Goal: Task Accomplishment & Management: Use online tool/utility

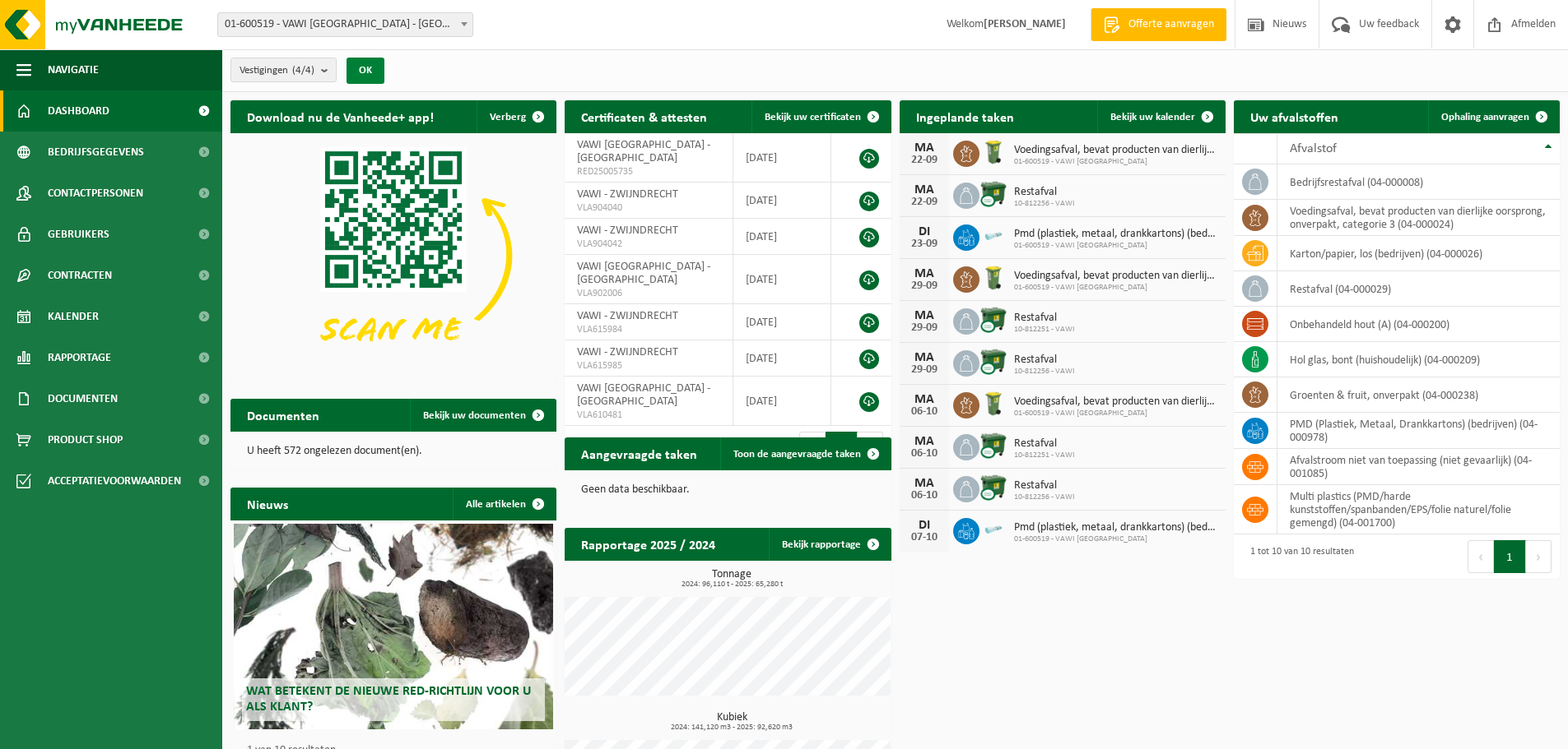
click at [369, 72] on button "OK" at bounding box center [365, 71] width 38 height 27
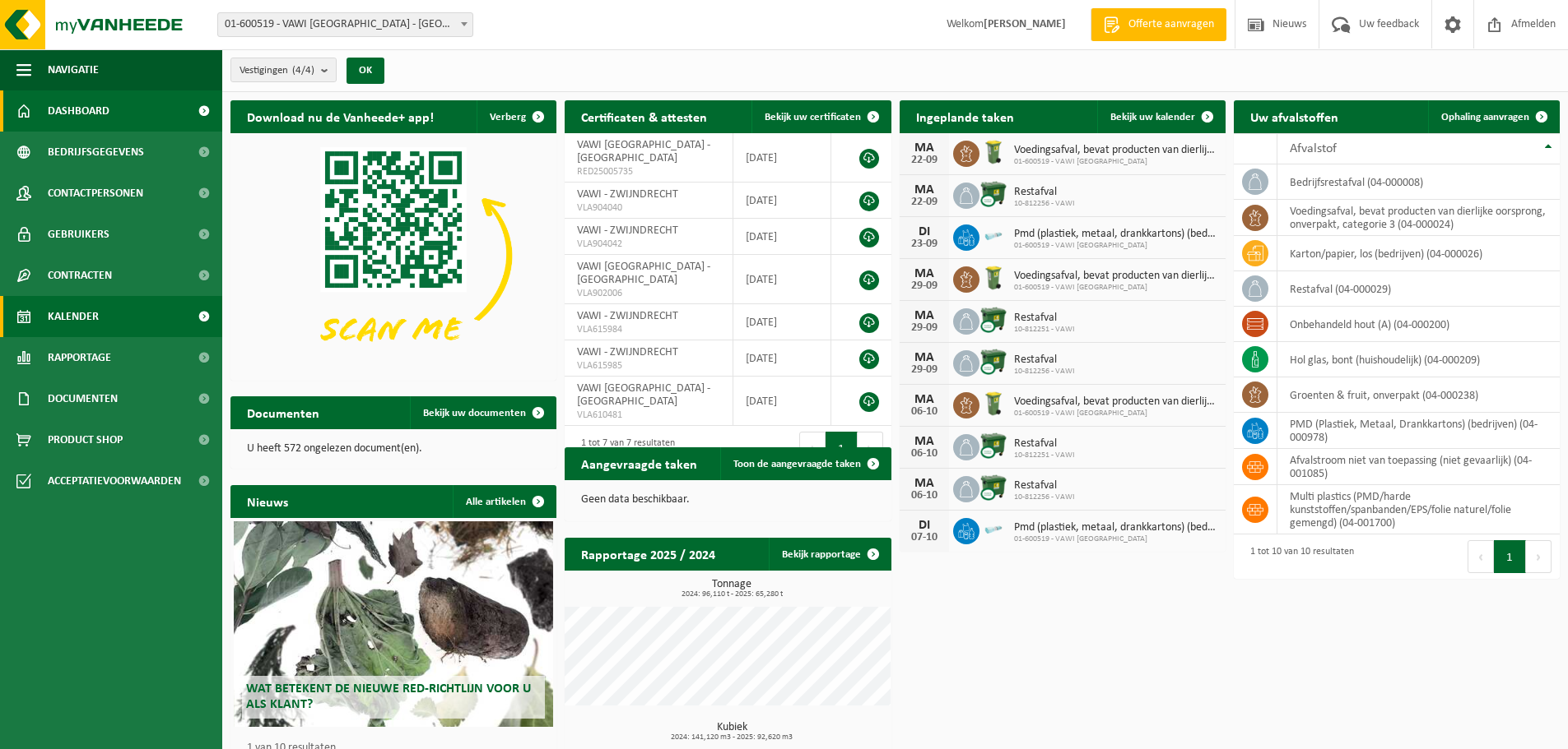
click at [83, 314] on span "Kalender" at bounding box center [73, 317] width 51 height 41
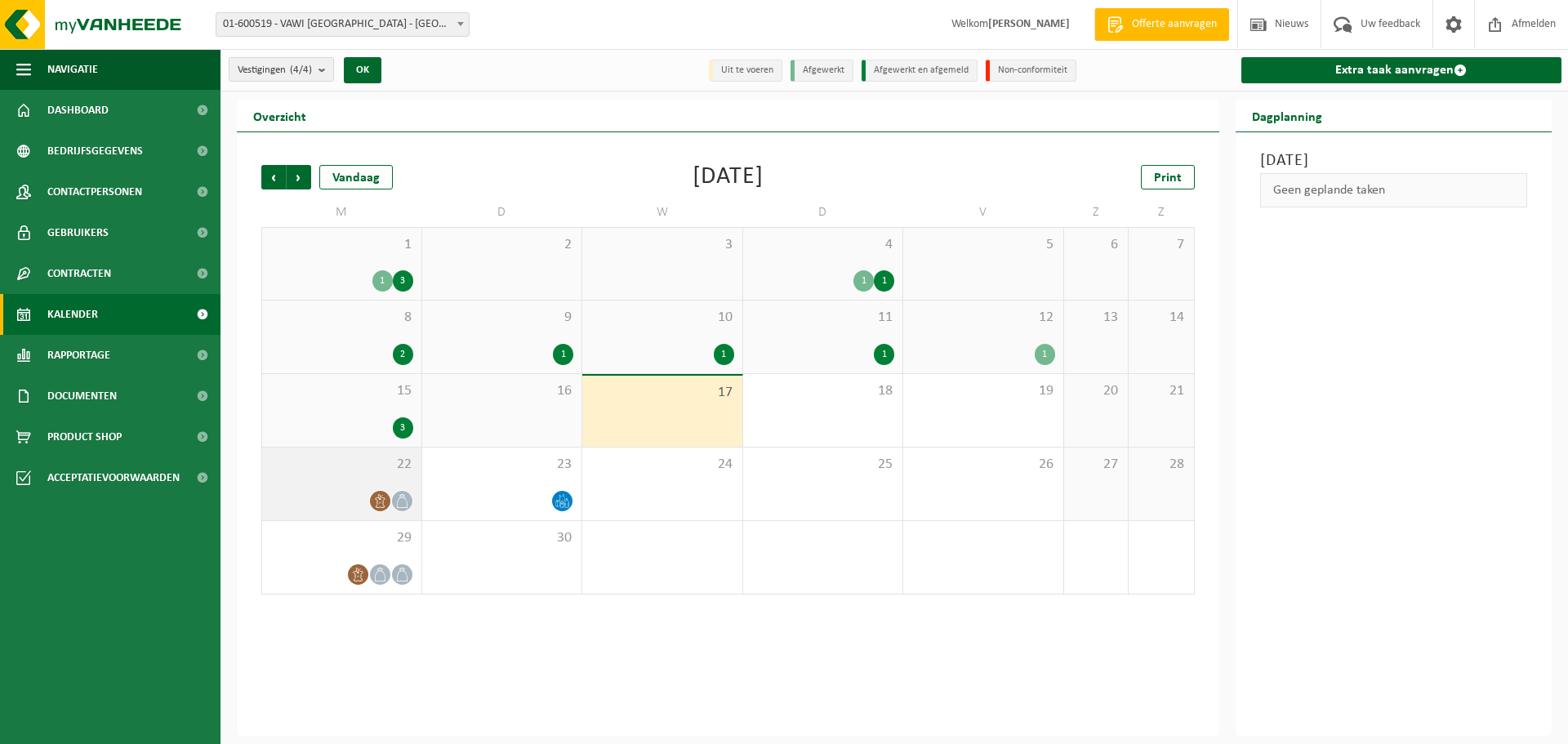
click at [384, 495] on icon at bounding box center [380, 501] width 14 height 14
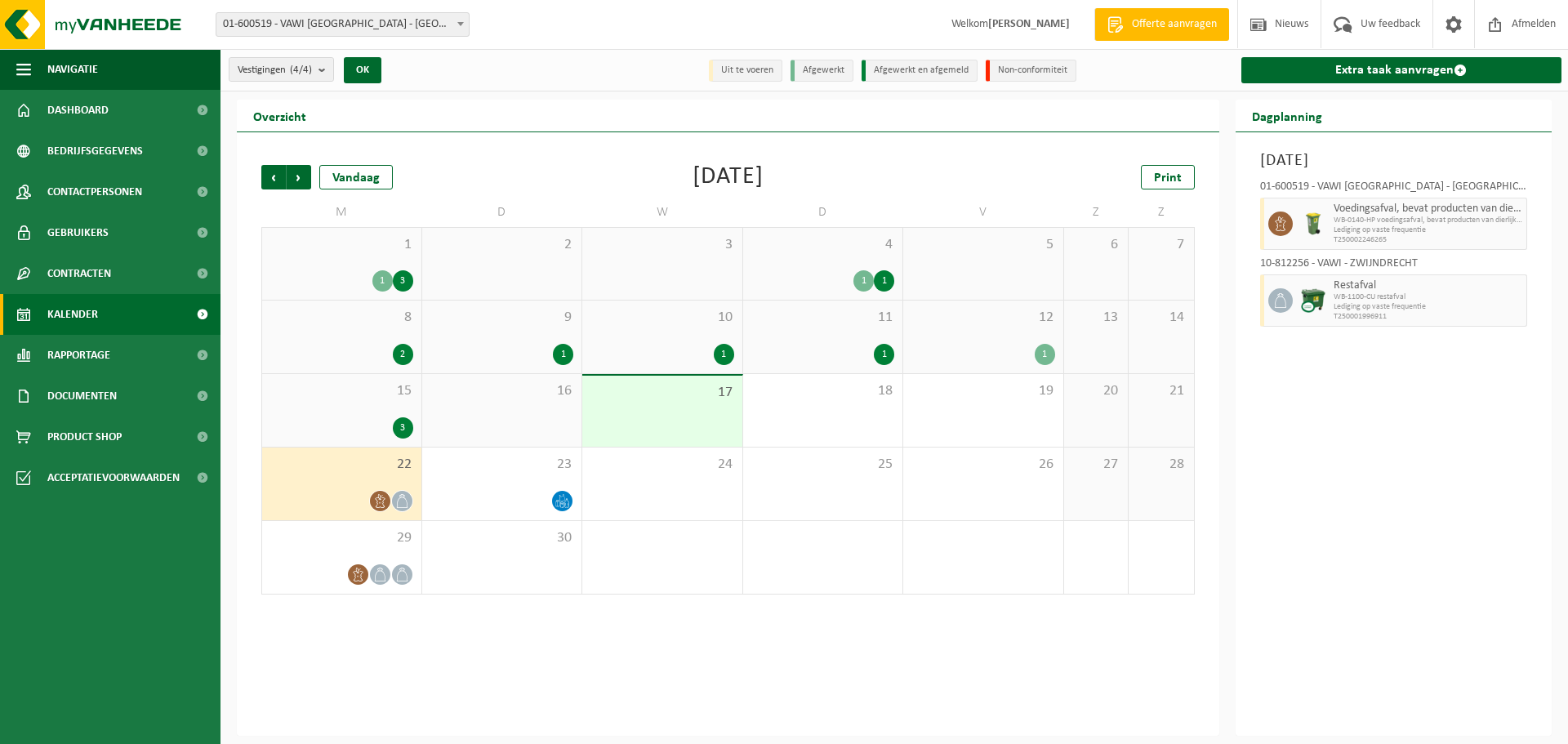
click at [376, 505] on icon at bounding box center [380, 501] width 14 height 14
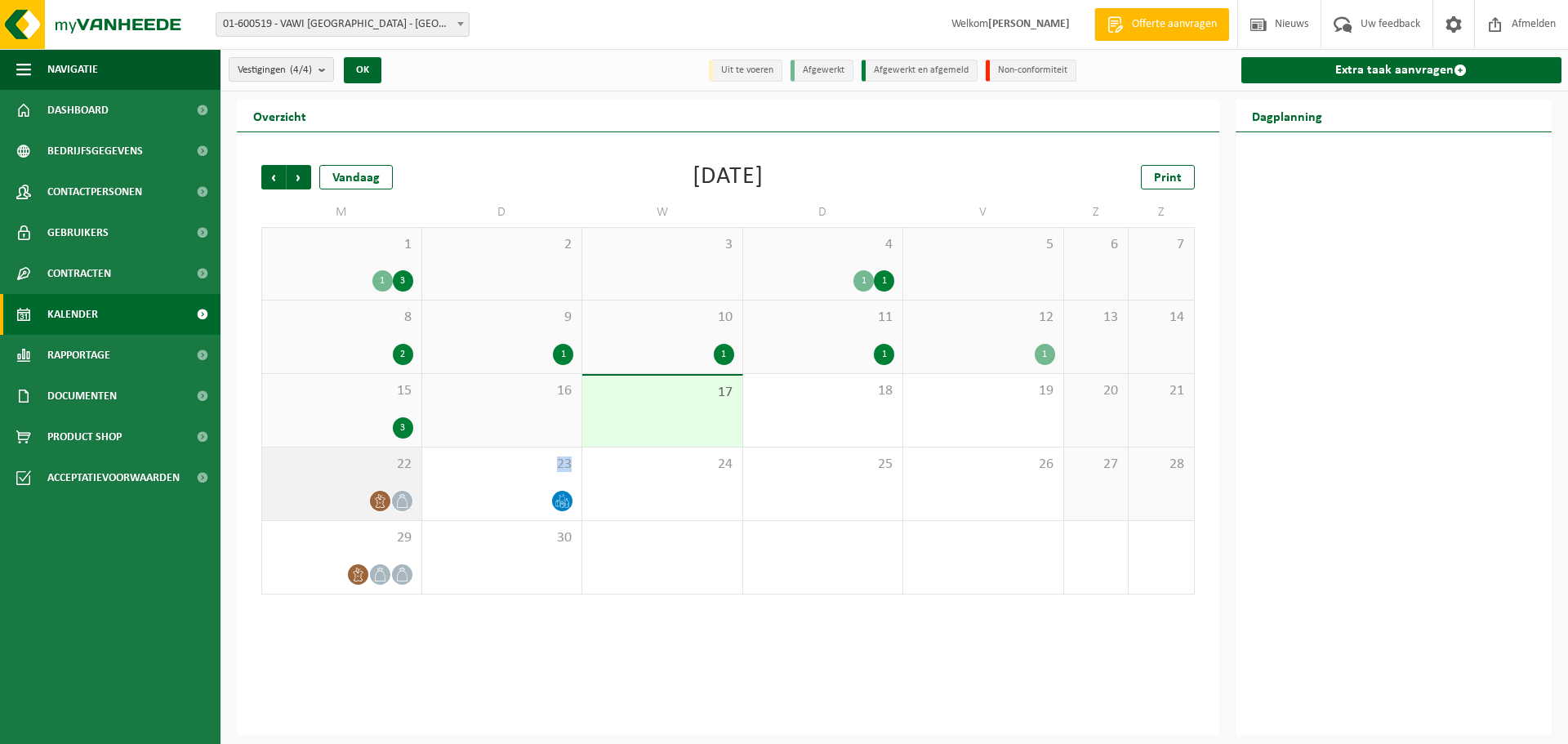
click at [376, 505] on icon at bounding box center [380, 501] width 14 height 14
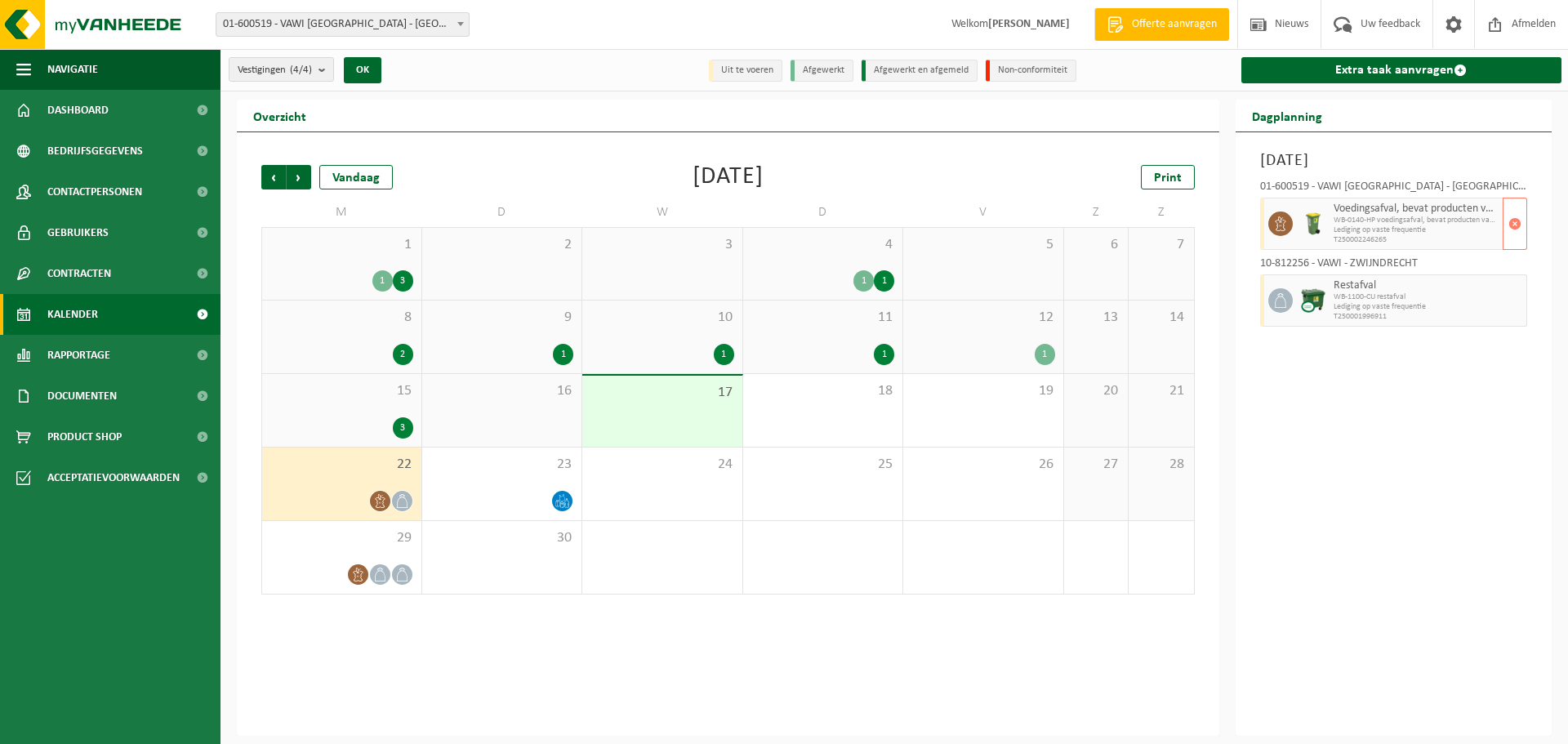
click at [1291, 230] on span at bounding box center [1280, 224] width 25 height 25
click at [1383, 69] on link "Extra taak aanvragen" at bounding box center [1402, 70] width 321 height 27
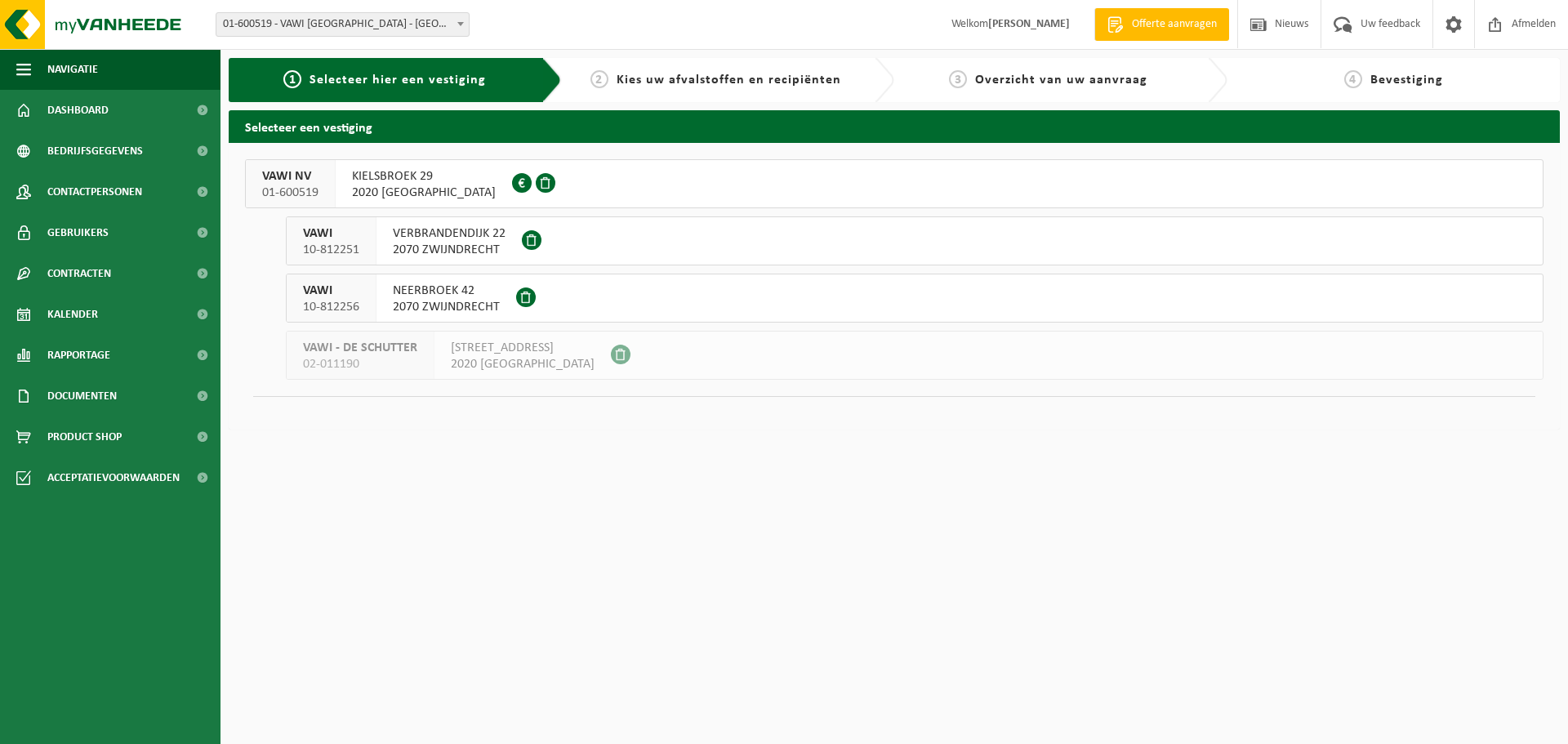
click at [439, 174] on span "KIELSBROEK 29" at bounding box center [423, 176] width 143 height 16
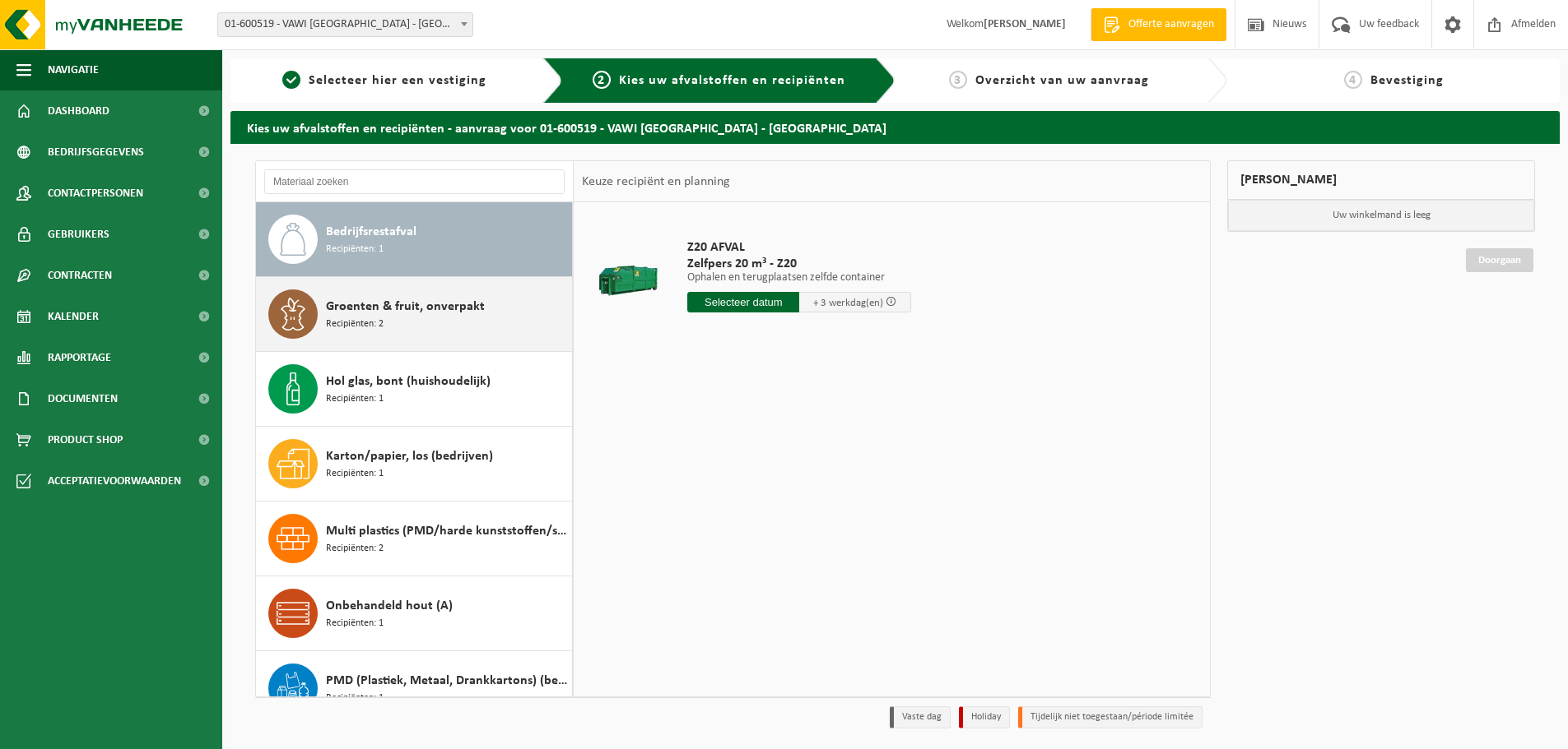
click at [409, 317] on div "Groenten & fruit, onverpakt Recipiënten: 2" at bounding box center [447, 315] width 242 height 50
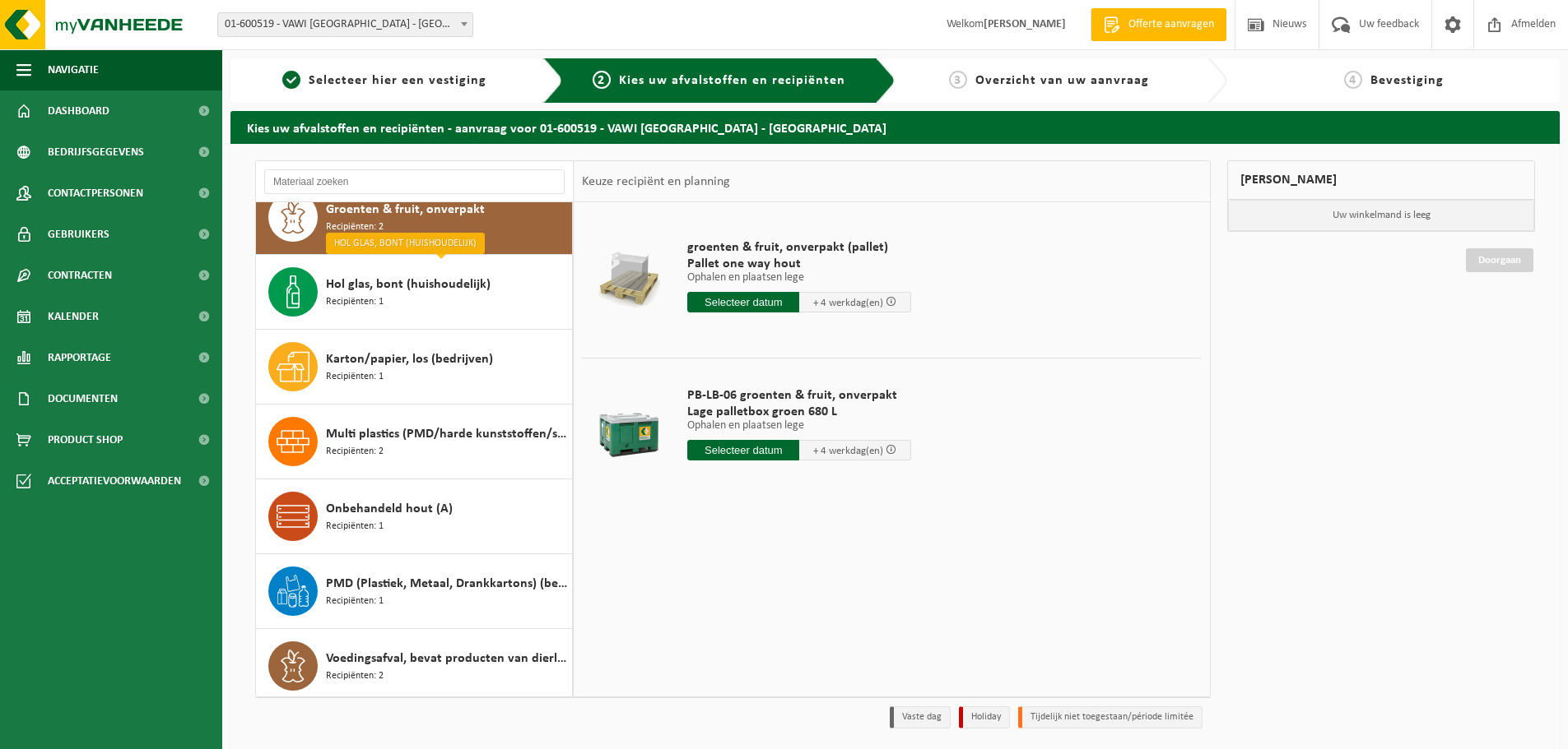
scroll to position [104, 0]
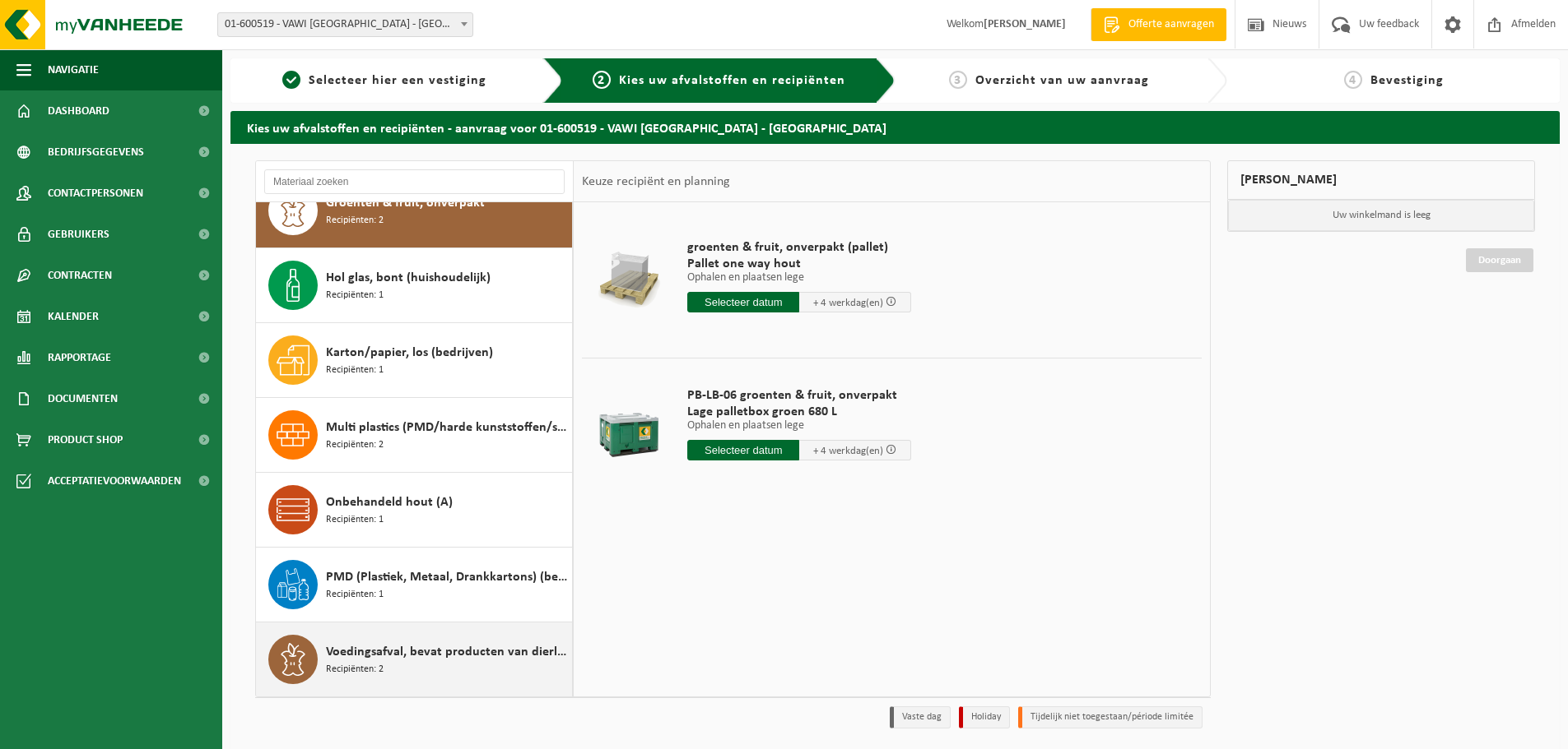
click at [392, 652] on span "Voedingsafval, bevat producten van dierlijke oorsprong, onverpakt, categorie 3" at bounding box center [447, 651] width 242 height 19
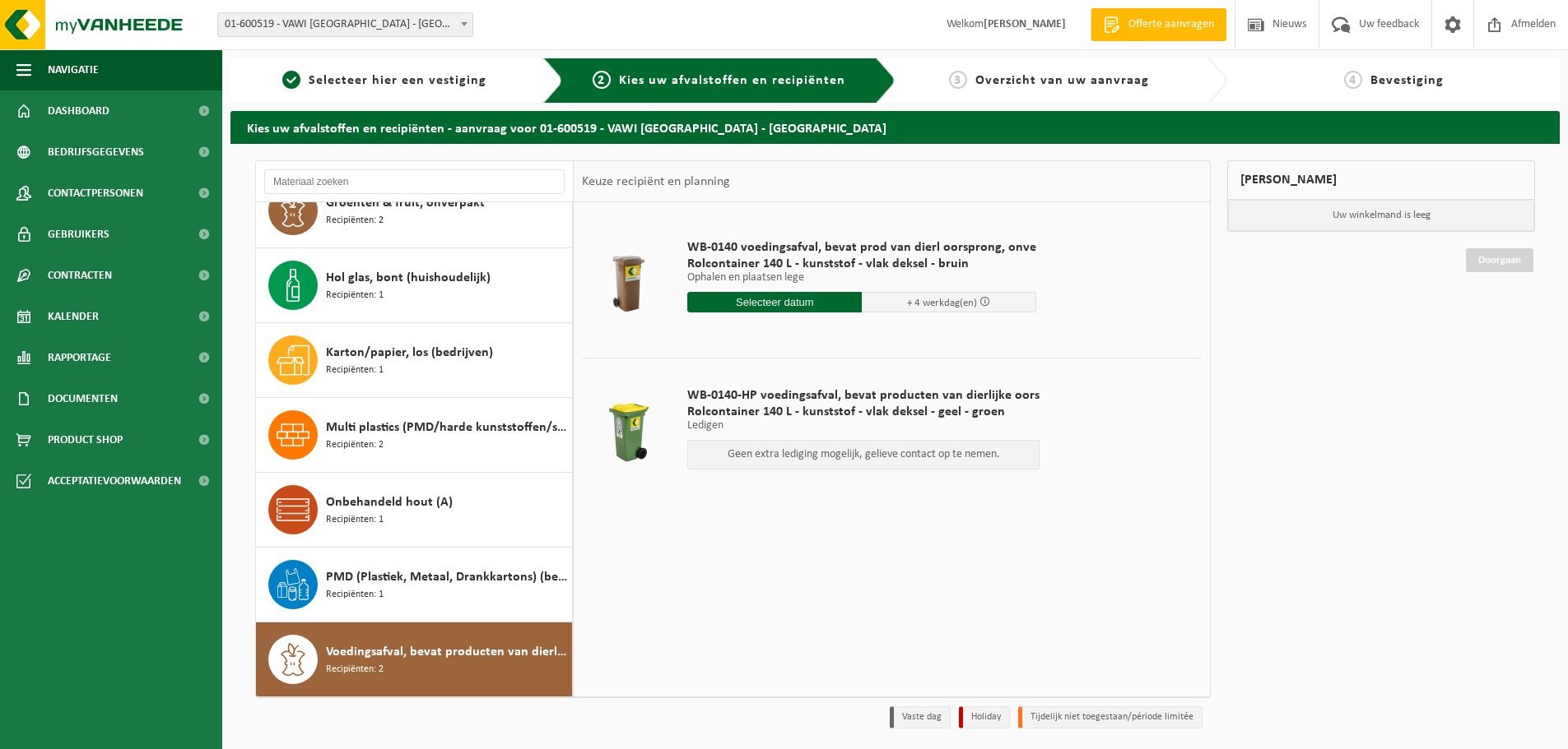
scroll to position [0, 0]
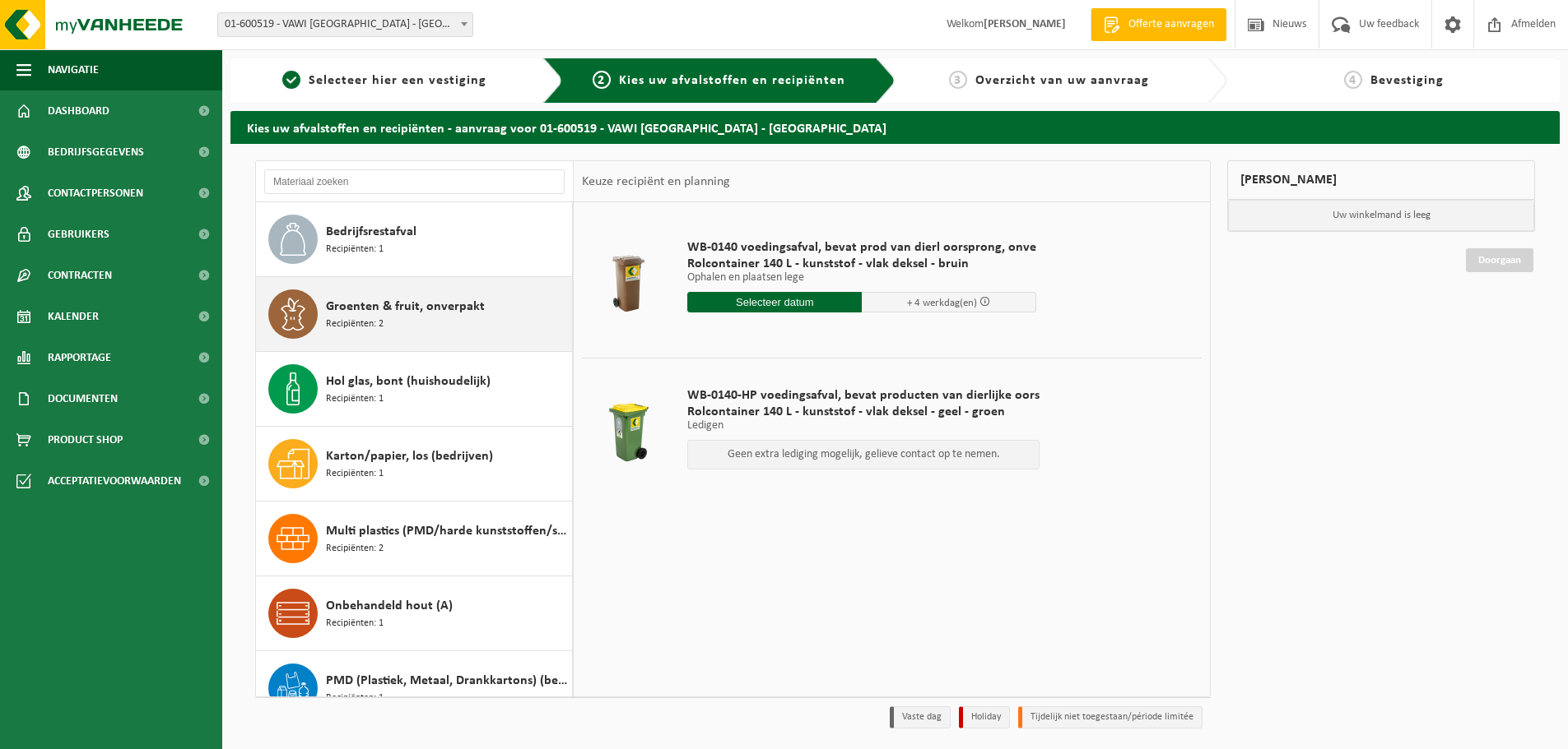
click at [380, 299] on span "Groenten & fruit, onverpakt" at bounding box center [405, 306] width 159 height 19
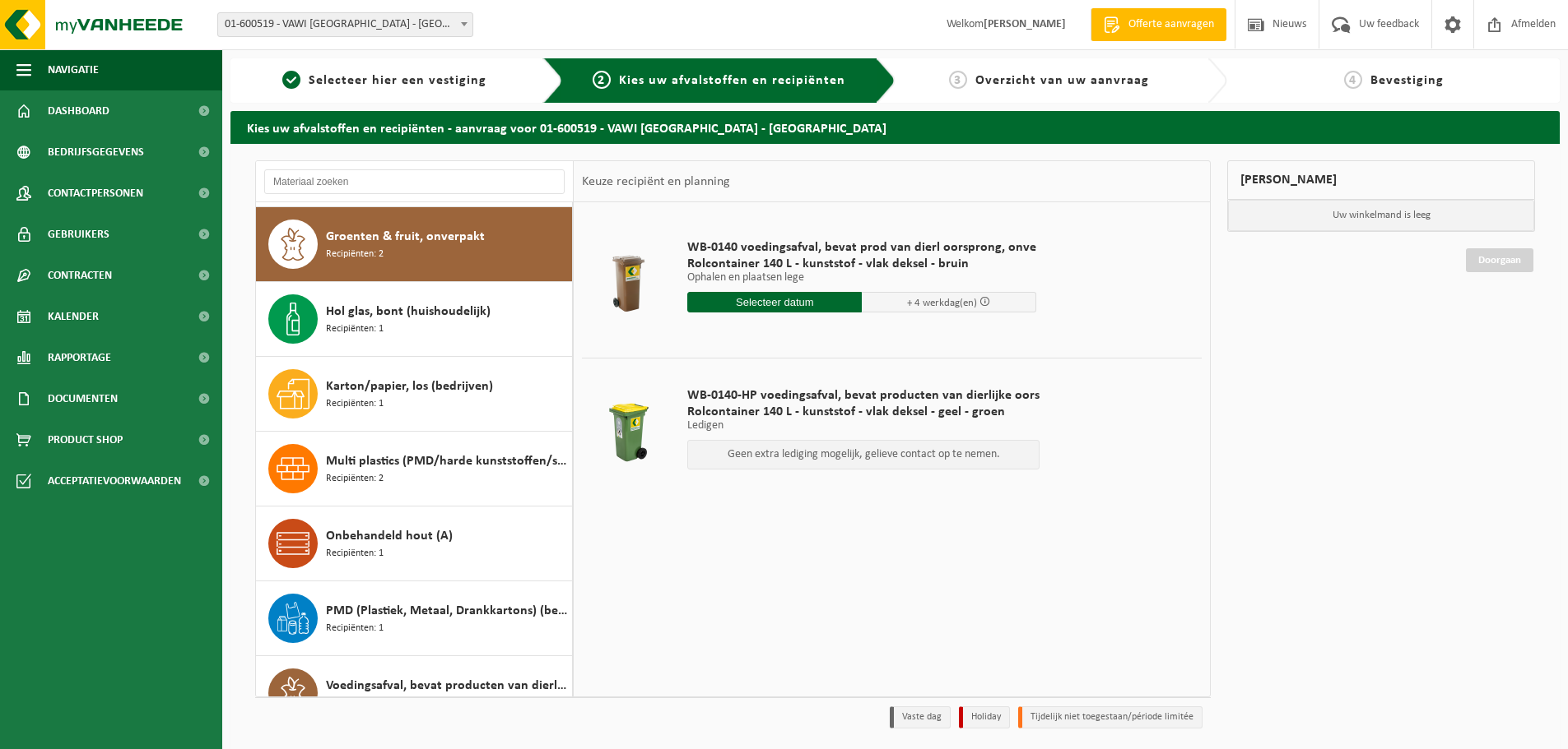
scroll to position [75, 0]
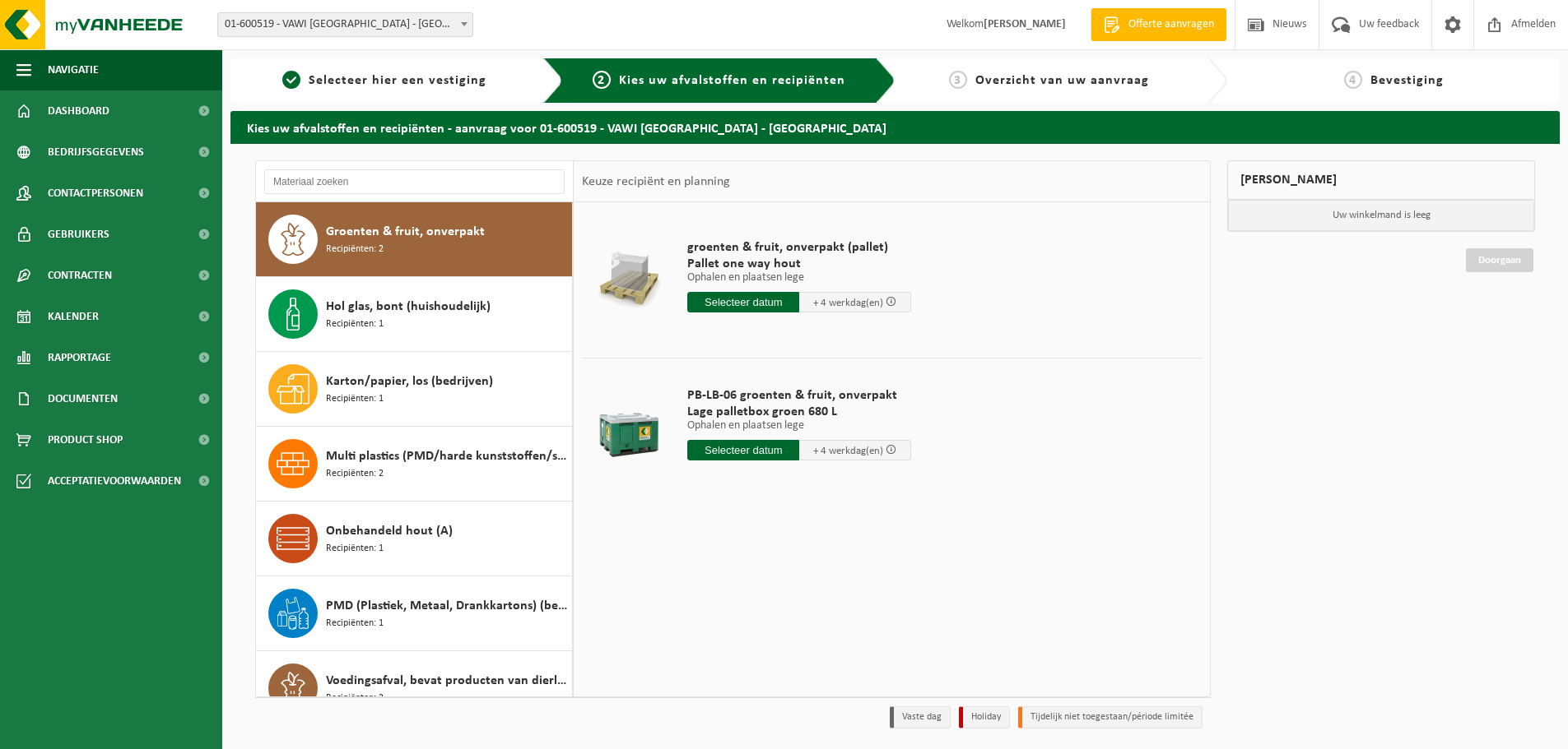
click at [409, 219] on div "Groenten & fruit, onverpakt Recipiënten: 2" at bounding box center [447, 239] width 242 height 50
click at [738, 452] on input "text" at bounding box center [743, 450] width 112 height 20
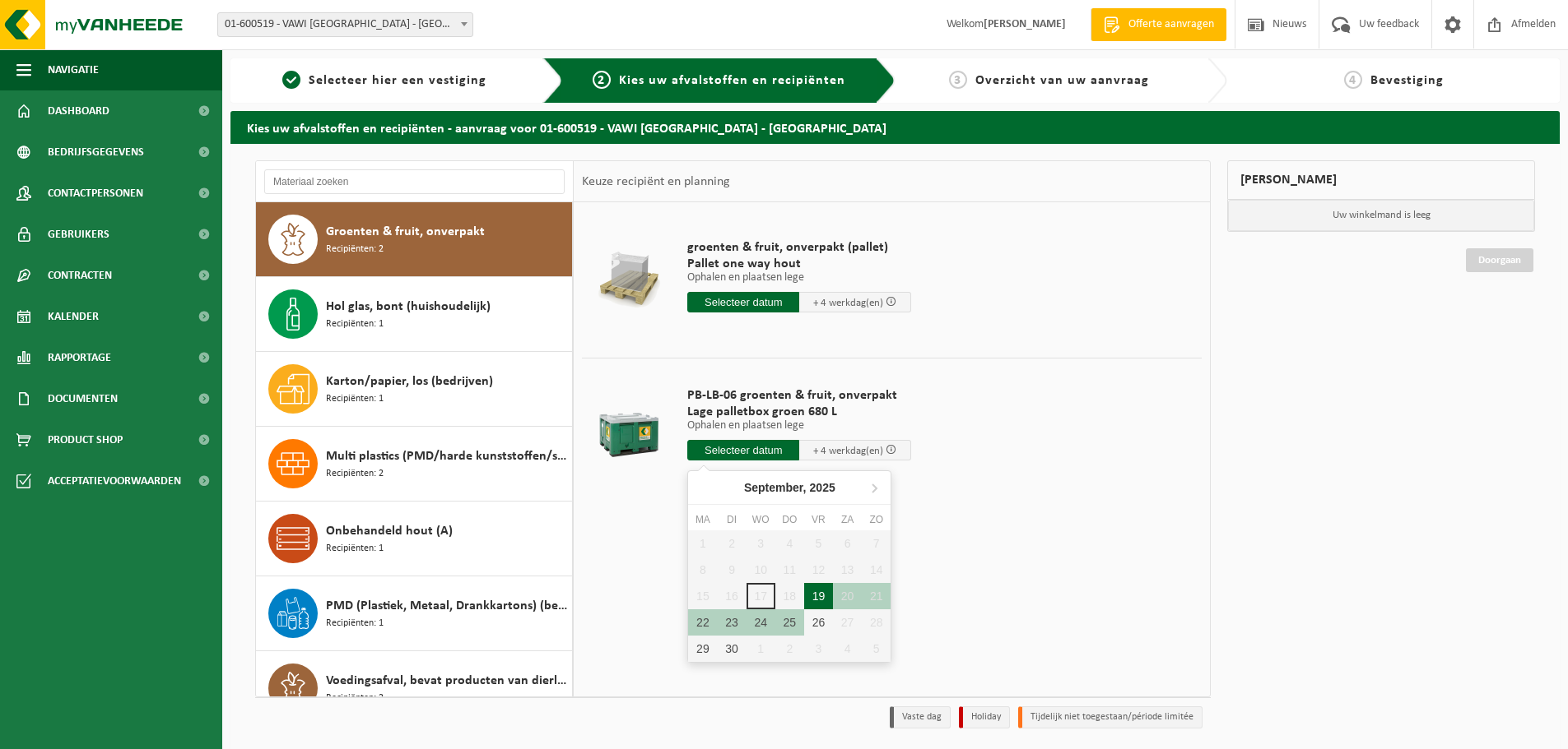
click at [819, 597] on div "19" at bounding box center [818, 596] width 29 height 27
type input "Van 2025-09-19"
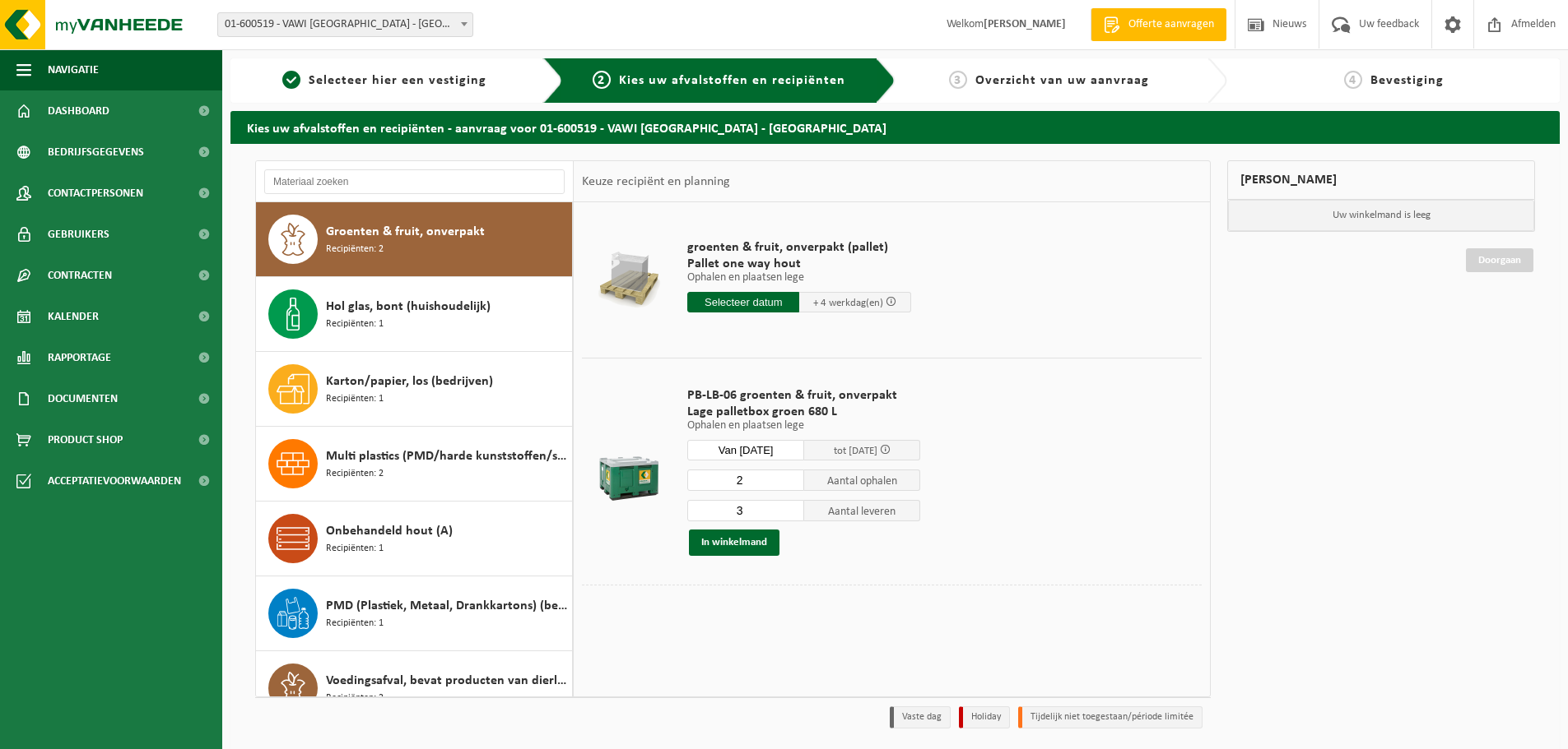
click at [793, 486] on input "2" at bounding box center [745, 479] width 117 height 21
click at [793, 486] on input "1" at bounding box center [745, 479] width 117 height 21
click at [793, 486] on input "0" at bounding box center [745, 479] width 117 height 21
type input "1"
click at [793, 478] on input "1" at bounding box center [745, 479] width 117 height 21
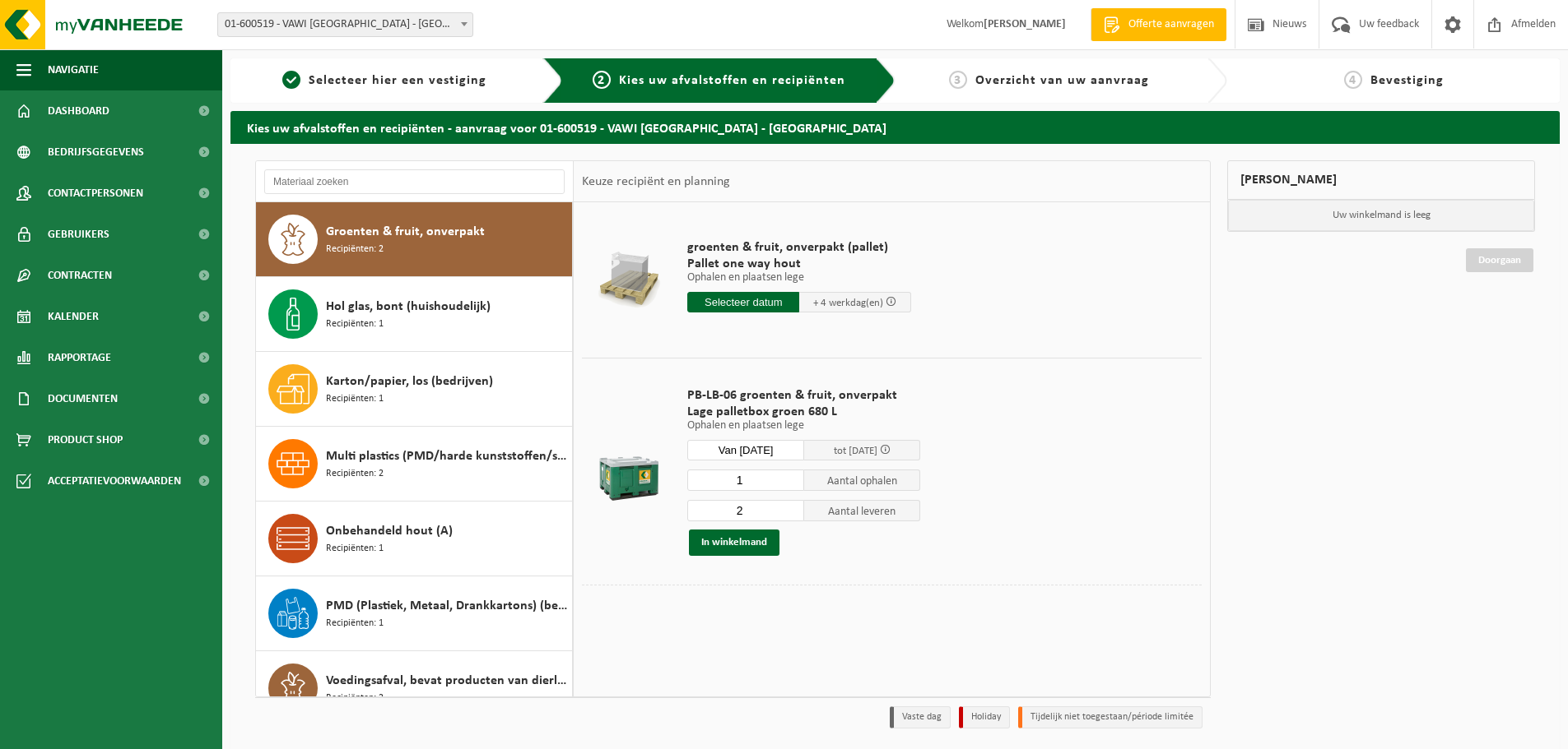
click at [790, 516] on input "2" at bounding box center [745, 511] width 117 height 21
click at [790, 516] on input "1" at bounding box center [745, 511] width 117 height 21
type input "0"
click at [790, 516] on input "0" at bounding box center [745, 511] width 117 height 21
click at [726, 546] on button "In winkelmand" at bounding box center [734, 543] width 90 height 27
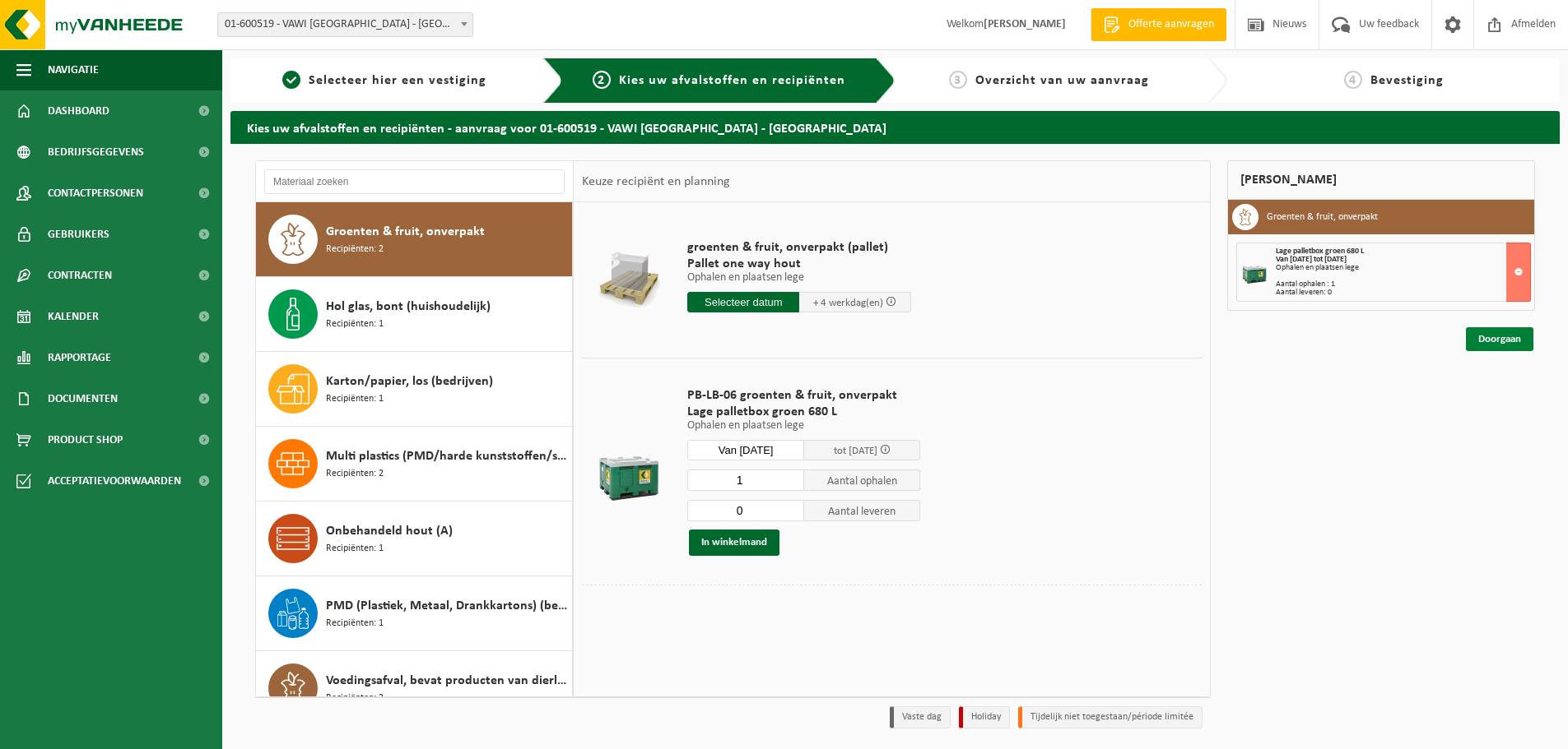
click at [1505, 345] on link "Doorgaan" at bounding box center [1499, 340] width 67 height 24
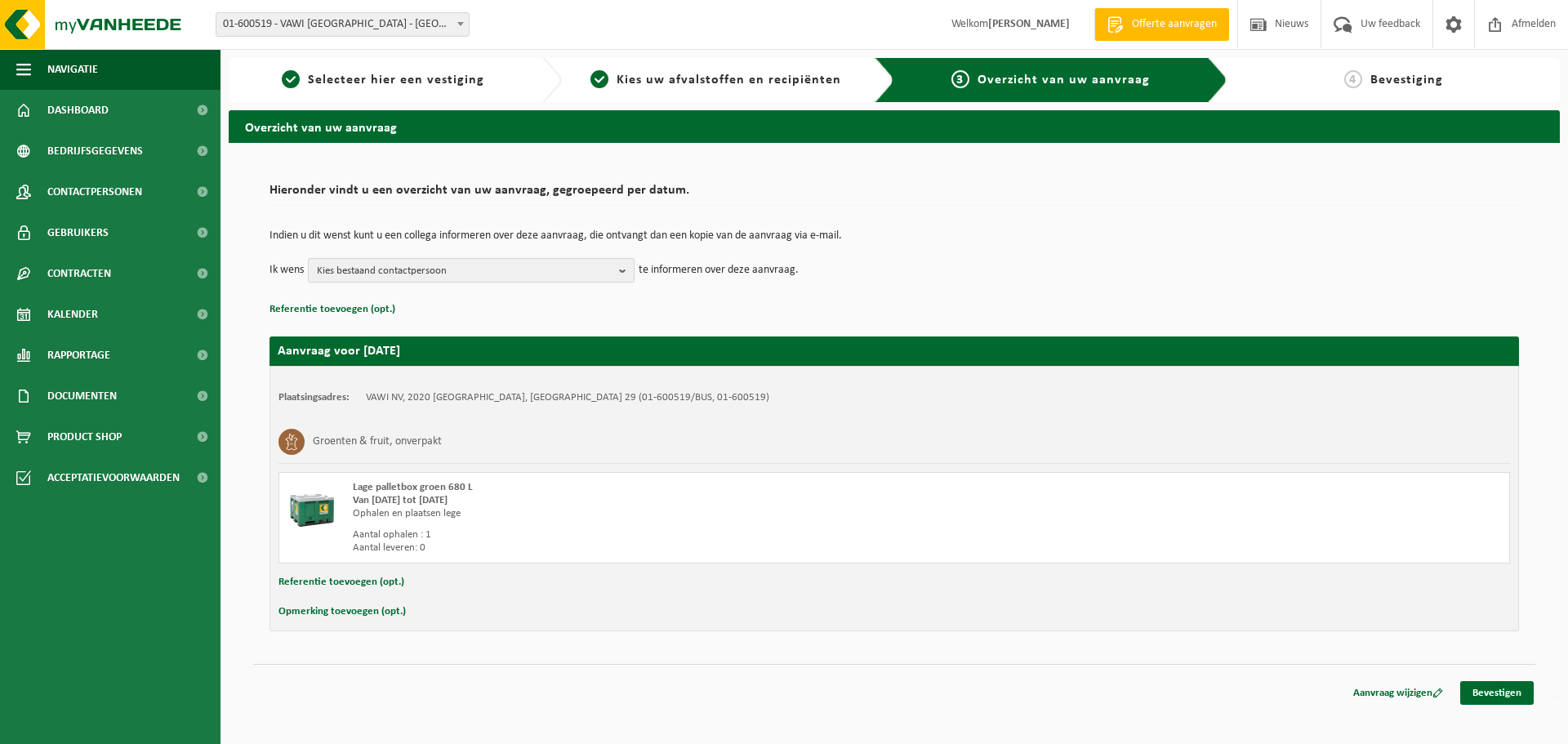
click at [493, 269] on span "Kies bestaand contactpersoon" at bounding box center [465, 271] width 296 height 25
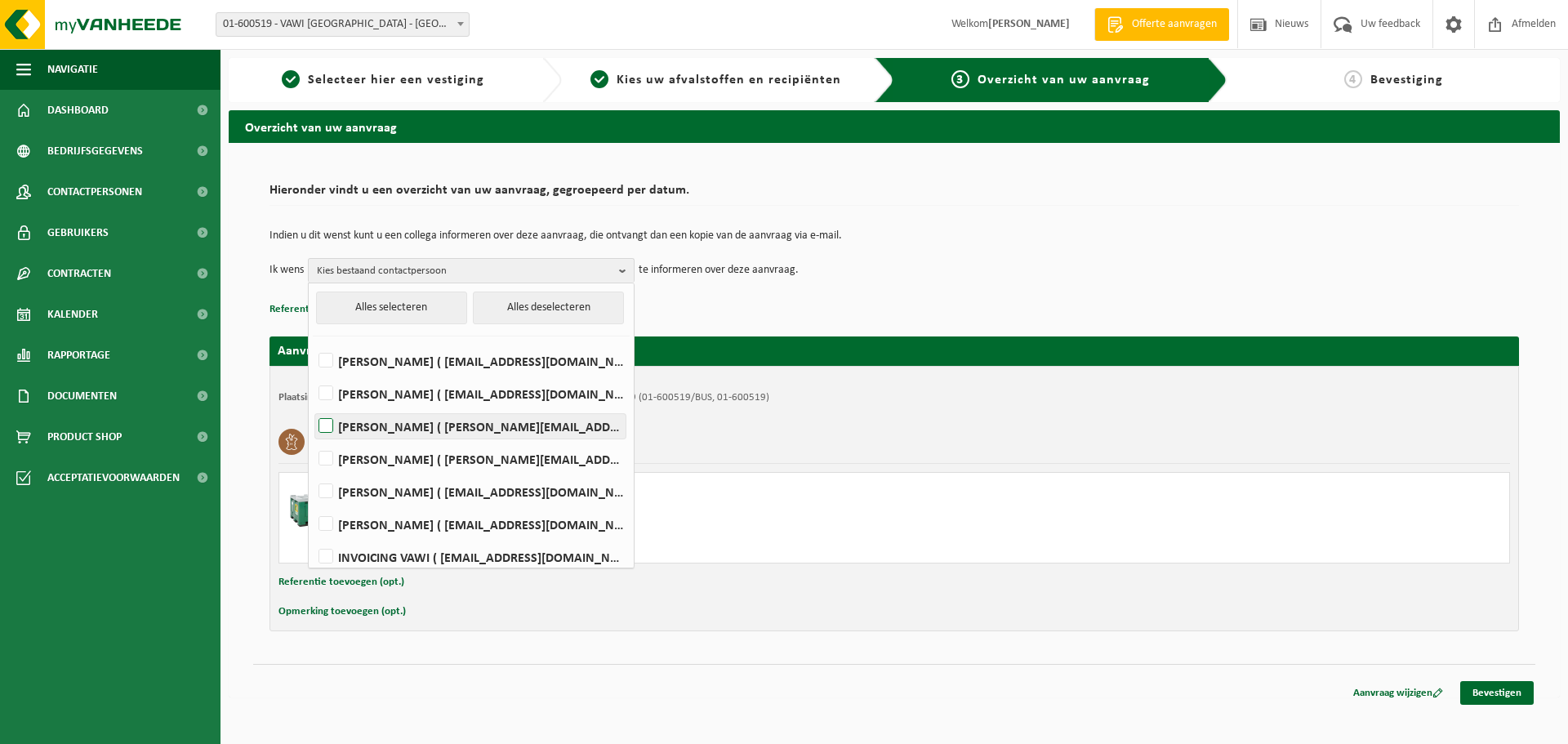
click at [379, 423] on label "PETER GEENS ( peter.geens@vawi.be )" at bounding box center [471, 426] width 311 height 25
click at [313, 406] on input "PETER GEENS ( peter.geens@vawi.be )" at bounding box center [313, 405] width 1 height 1
checkbox input "true"
click at [989, 289] on div "Indien u dit wenst kunt u een collega informeren over deze aanvraag, die ontvan…" at bounding box center [895, 256] width 1250 height 85
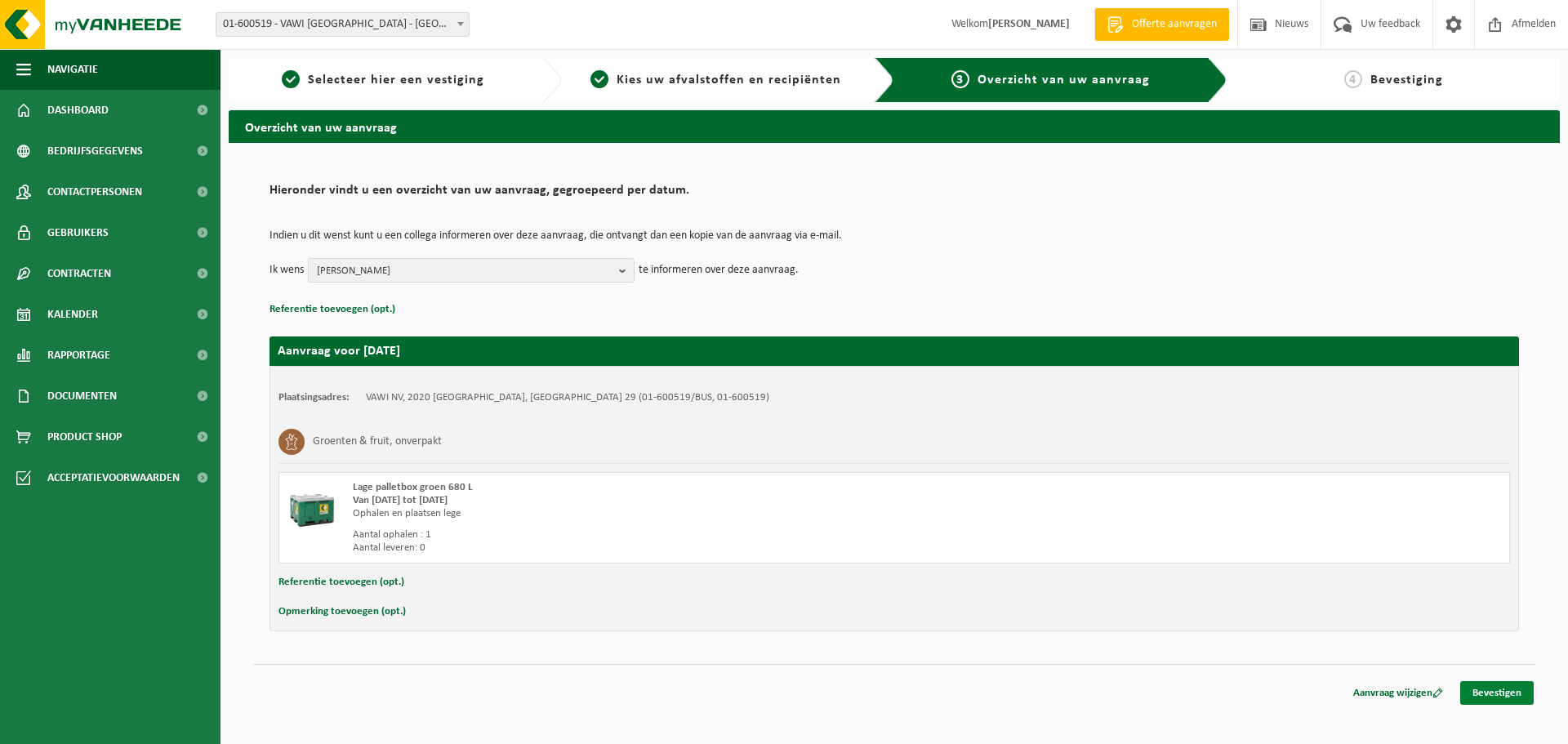
click at [1507, 696] on link "Bevestigen" at bounding box center [1497, 694] width 73 height 24
